Goal: Find specific page/section: Find specific page/section

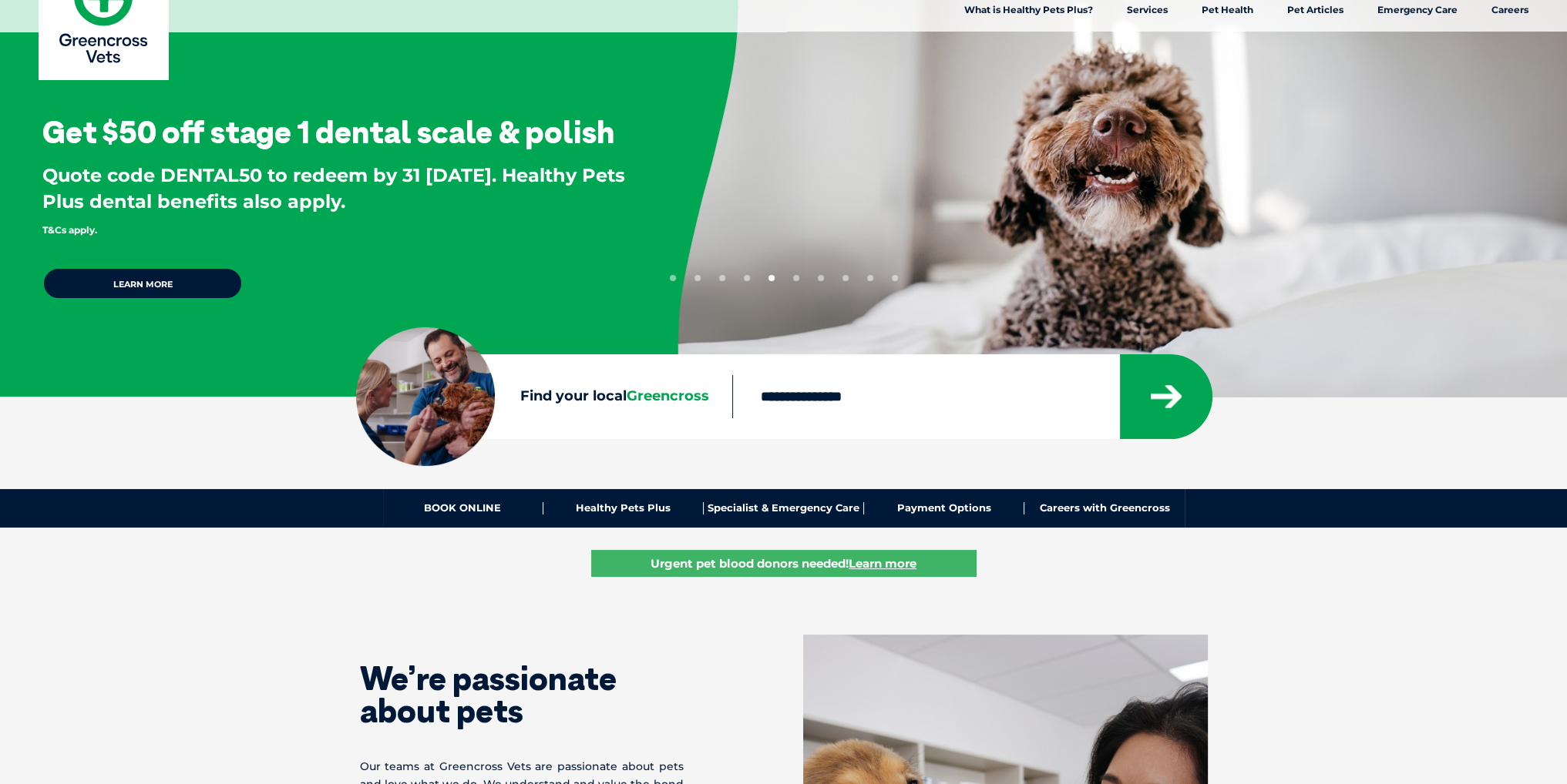
scroll to position [77, 0]
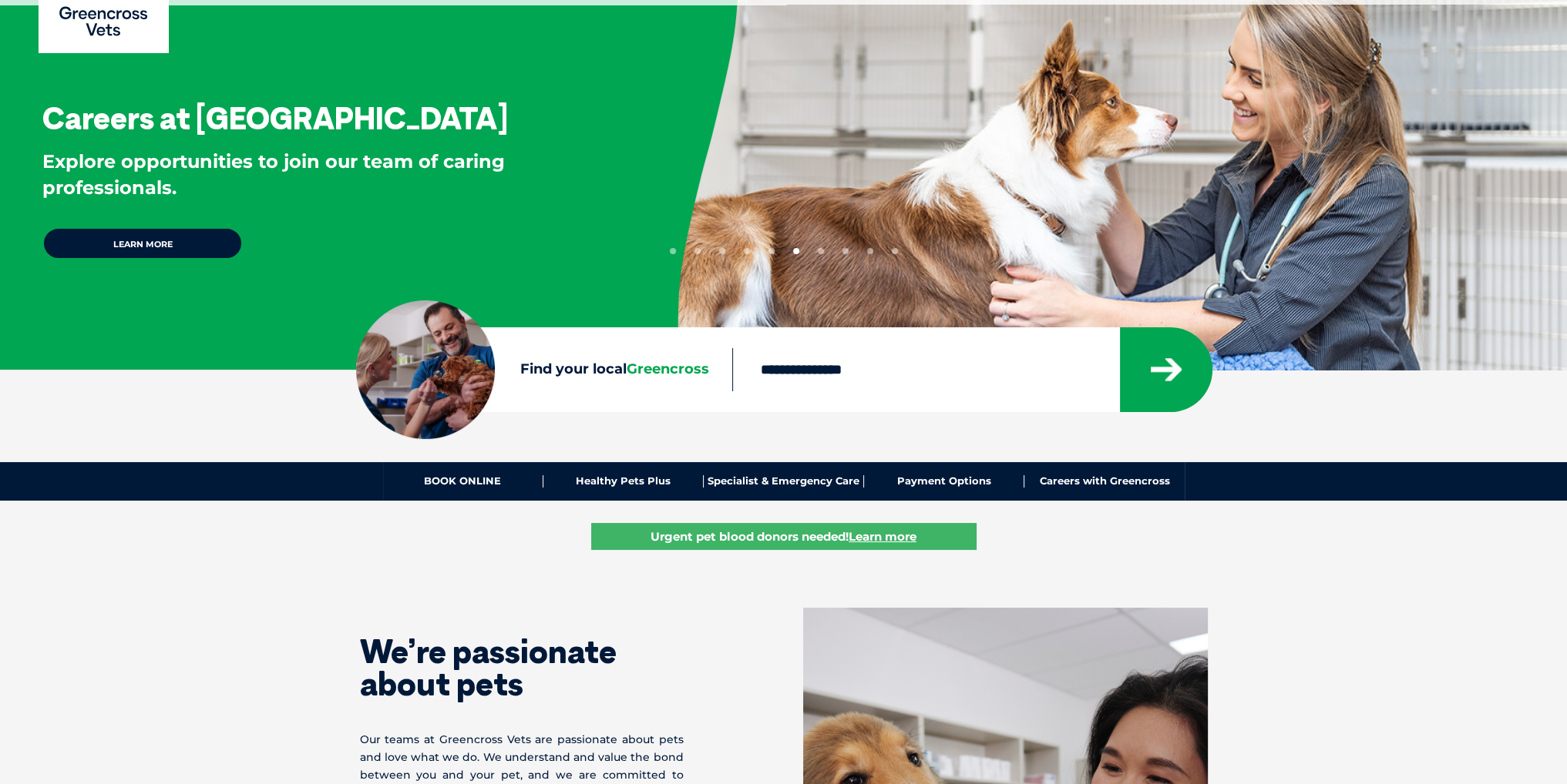
click at [553, 371] on label "Find your local Greencross" at bounding box center [544, 369] width 376 height 23
click at [732, 371] on input "Find your local Greencross" at bounding box center [925, 369] width 387 height 43
click at [404, 361] on div at bounding box center [425, 369] width 139 height 139
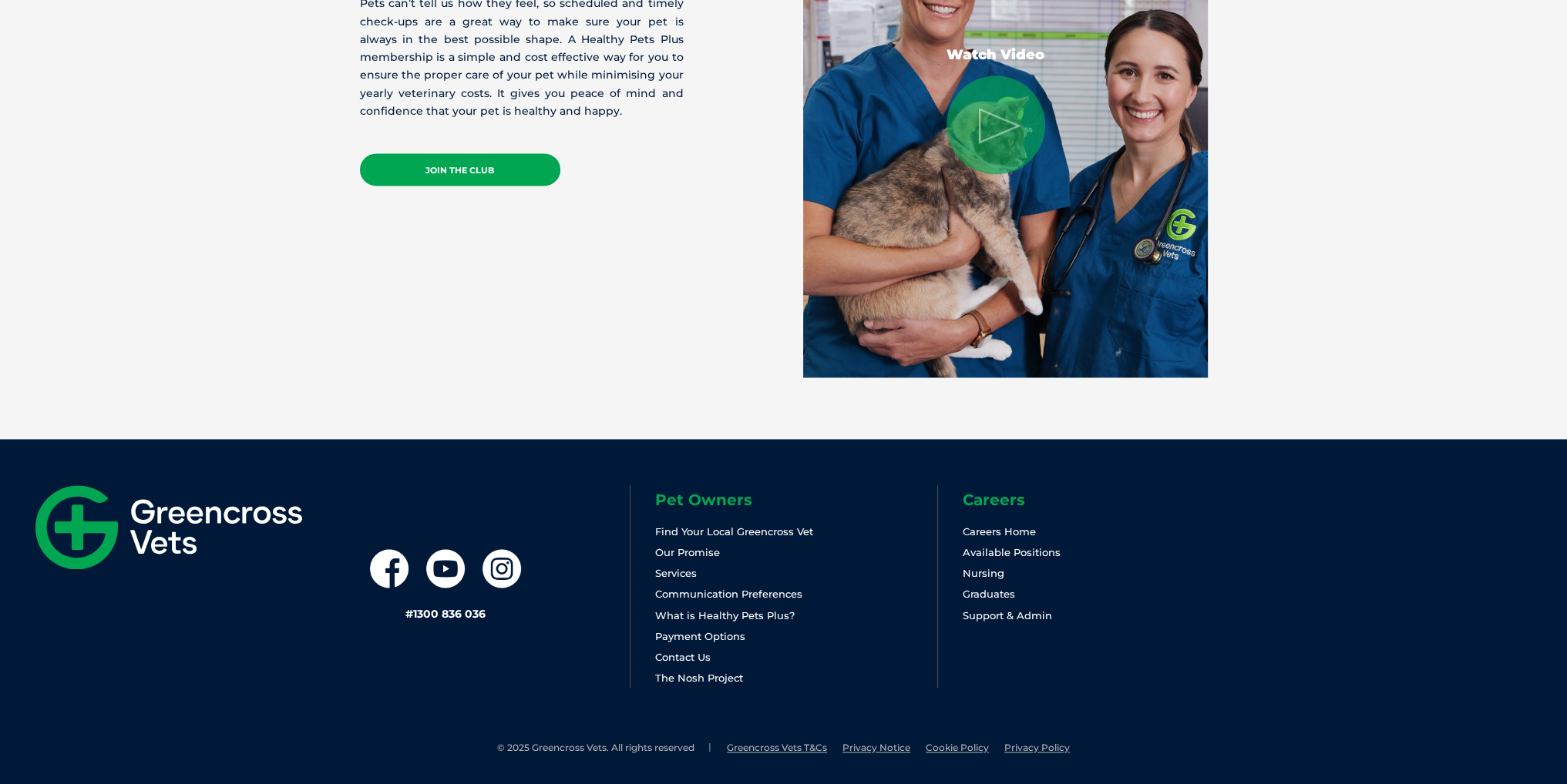
scroll to position [3134, 0]
click at [683, 571] on link "Services" at bounding box center [675, 573] width 41 height 13
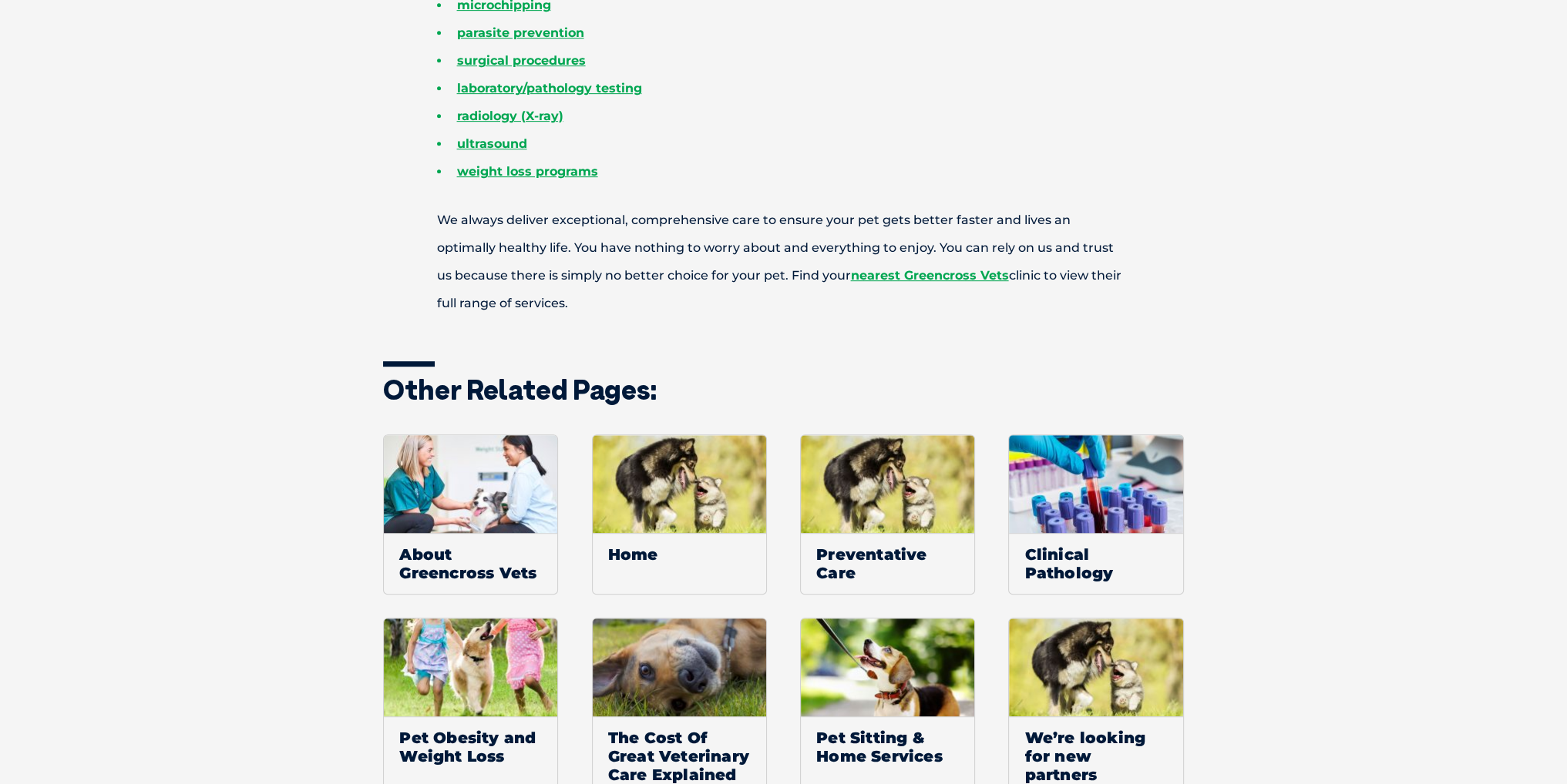
scroll to position [1387, 0]
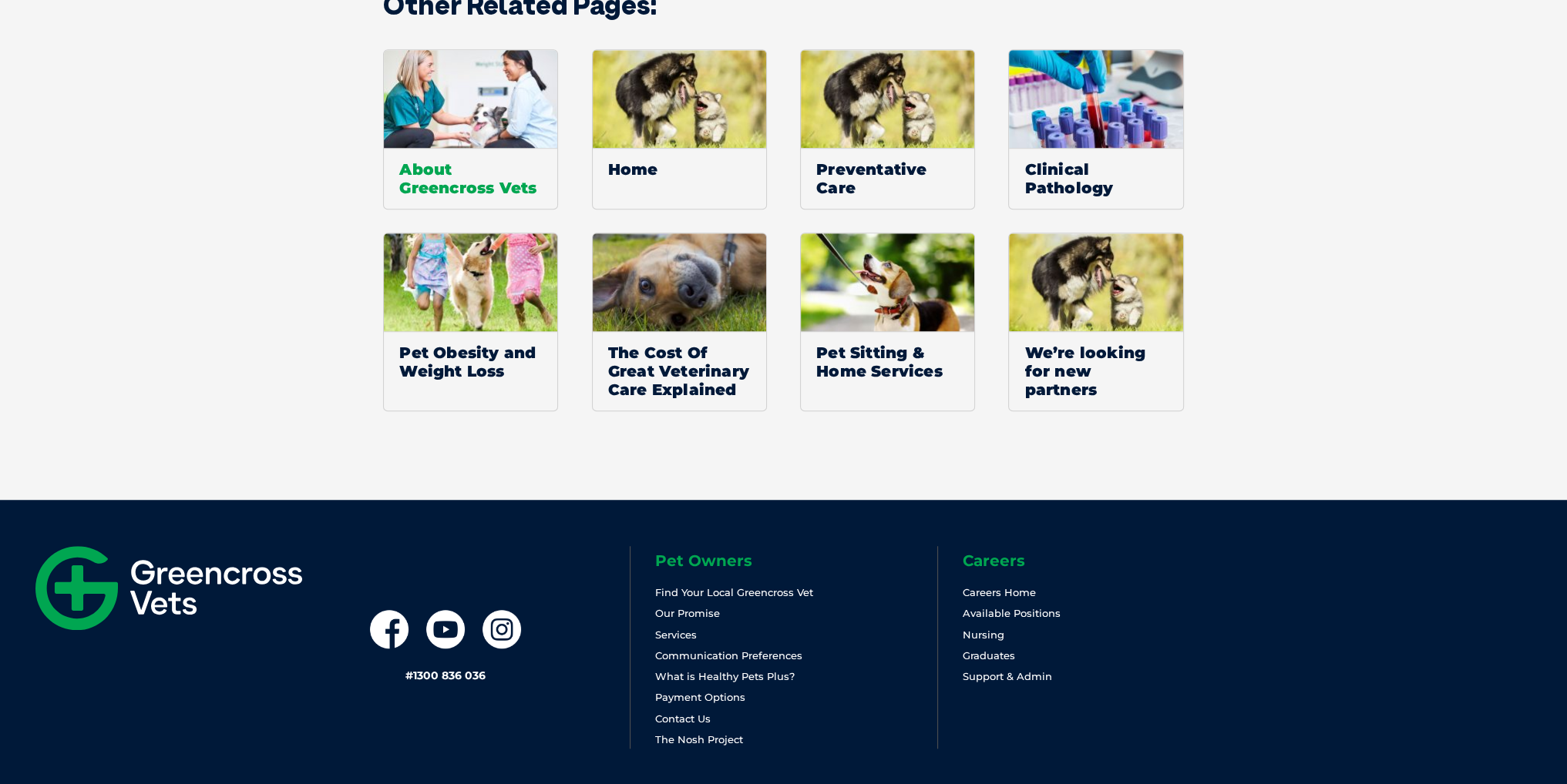
click at [508, 83] on img at bounding box center [470, 98] width 173 height 98
